Goal: Navigation & Orientation: Find specific page/section

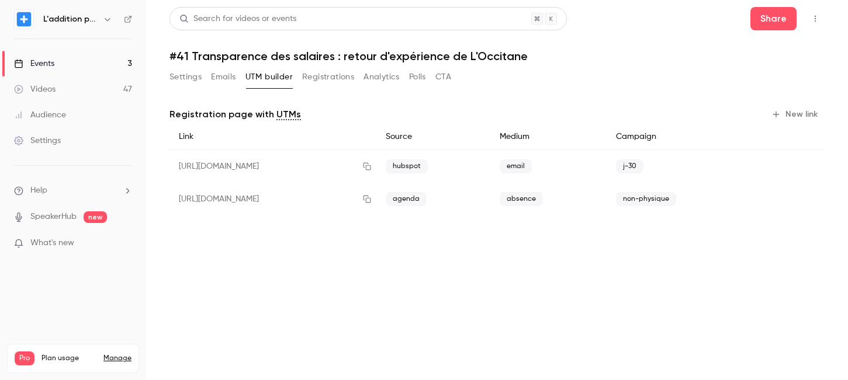
click at [116, 63] on link "Events 3" at bounding box center [73, 64] width 146 height 26
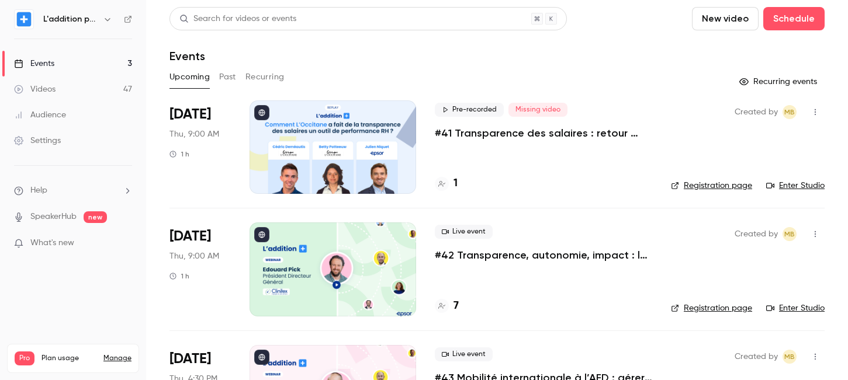
click at [74, 66] on link "Events 3" at bounding box center [73, 64] width 146 height 26
